Goal: Consume media (video, audio)

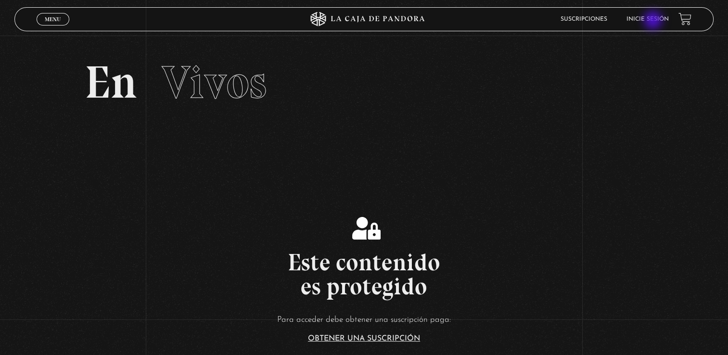
click at [654, 21] on link "Inicie sesión" at bounding box center [648, 19] width 42 height 6
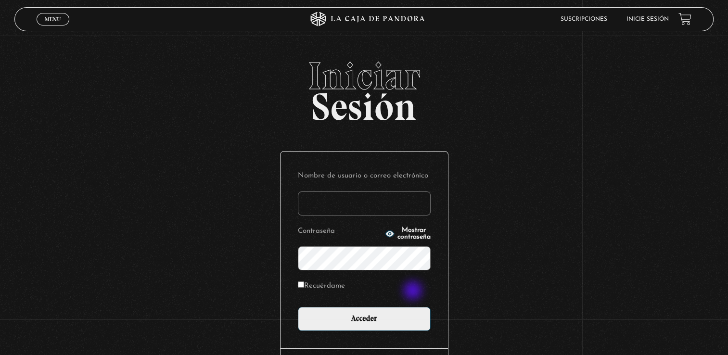
type input "[EMAIL_ADDRESS][DOMAIN_NAME]"
click at [391, 335] on div "Nombre de usuario o correo electrónico fannyvegavindas@outlook.com Contraseña M…" at bounding box center [364, 250] width 167 height 197
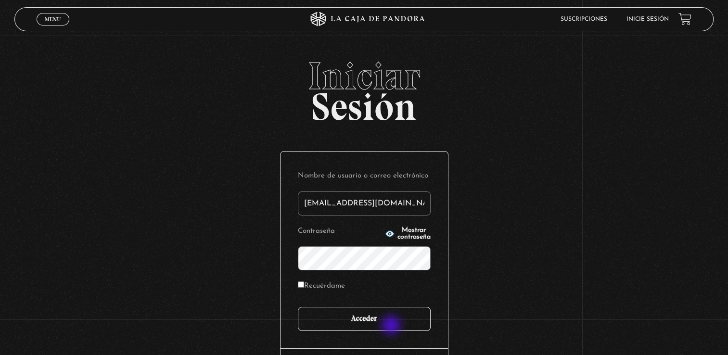
click at [392, 326] on input "Acceder" at bounding box center [364, 319] width 133 height 24
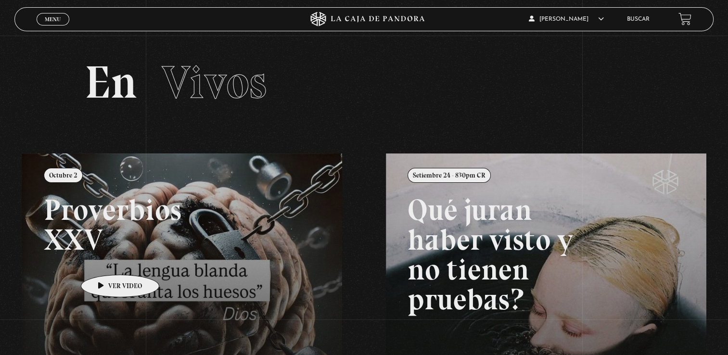
click at [105, 260] on link at bounding box center [386, 331] width 728 height 355
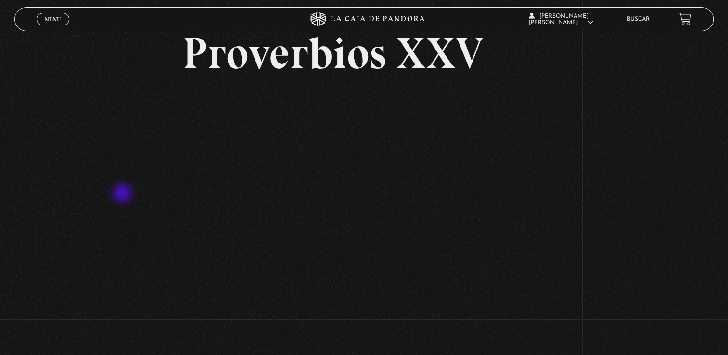
scroll to position [58, 0]
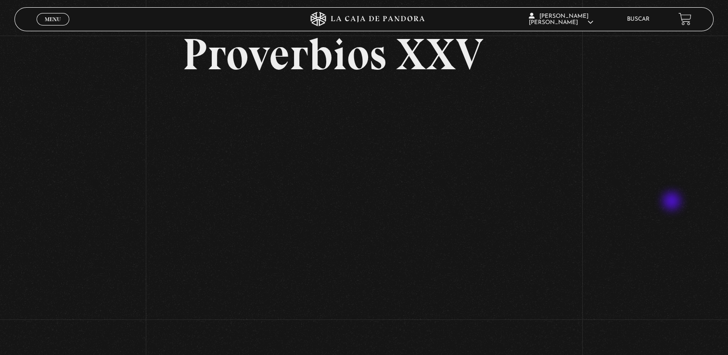
click at [674, 200] on div "Volver [DATE] Proverbios XXV" at bounding box center [364, 165] width 728 height 375
click at [585, 195] on div "Volver [DATE] Proverbios XXV" at bounding box center [364, 165] width 728 height 375
click at [596, 107] on div "Volver [DATE] Proverbios XXV" at bounding box center [364, 165] width 728 height 375
click at [622, 105] on div "Volver [DATE] Proverbios XXV" at bounding box center [364, 165] width 728 height 375
click at [614, 107] on div "Volver [DATE] Proverbios XXV" at bounding box center [364, 165] width 728 height 375
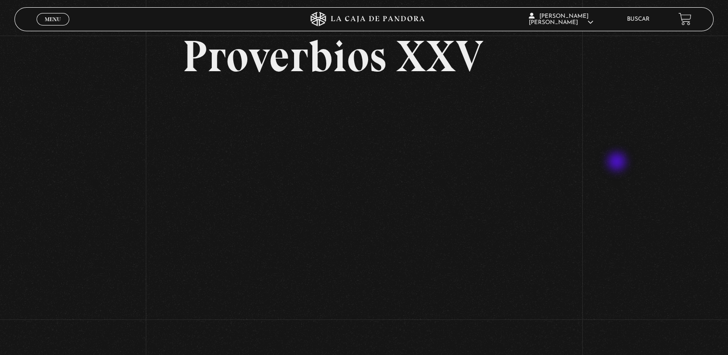
scroll to position [54, 0]
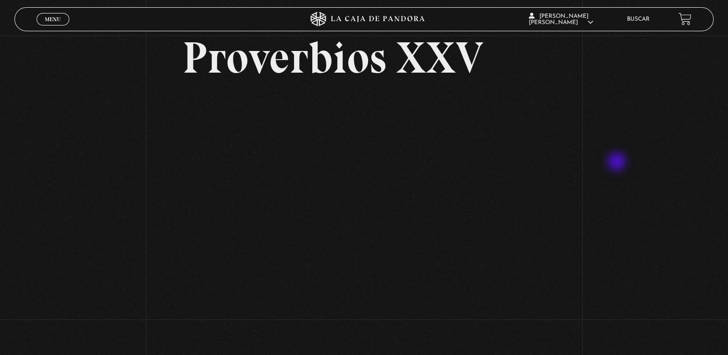
drag, startPoint x: 618, startPoint y: 173, endPoint x: 618, endPoint y: 163, distance: 10.1
click at [591, 105] on div "Volver [DATE] Proverbios XXV" at bounding box center [364, 168] width 728 height 375
